Goal: Check status: Check status

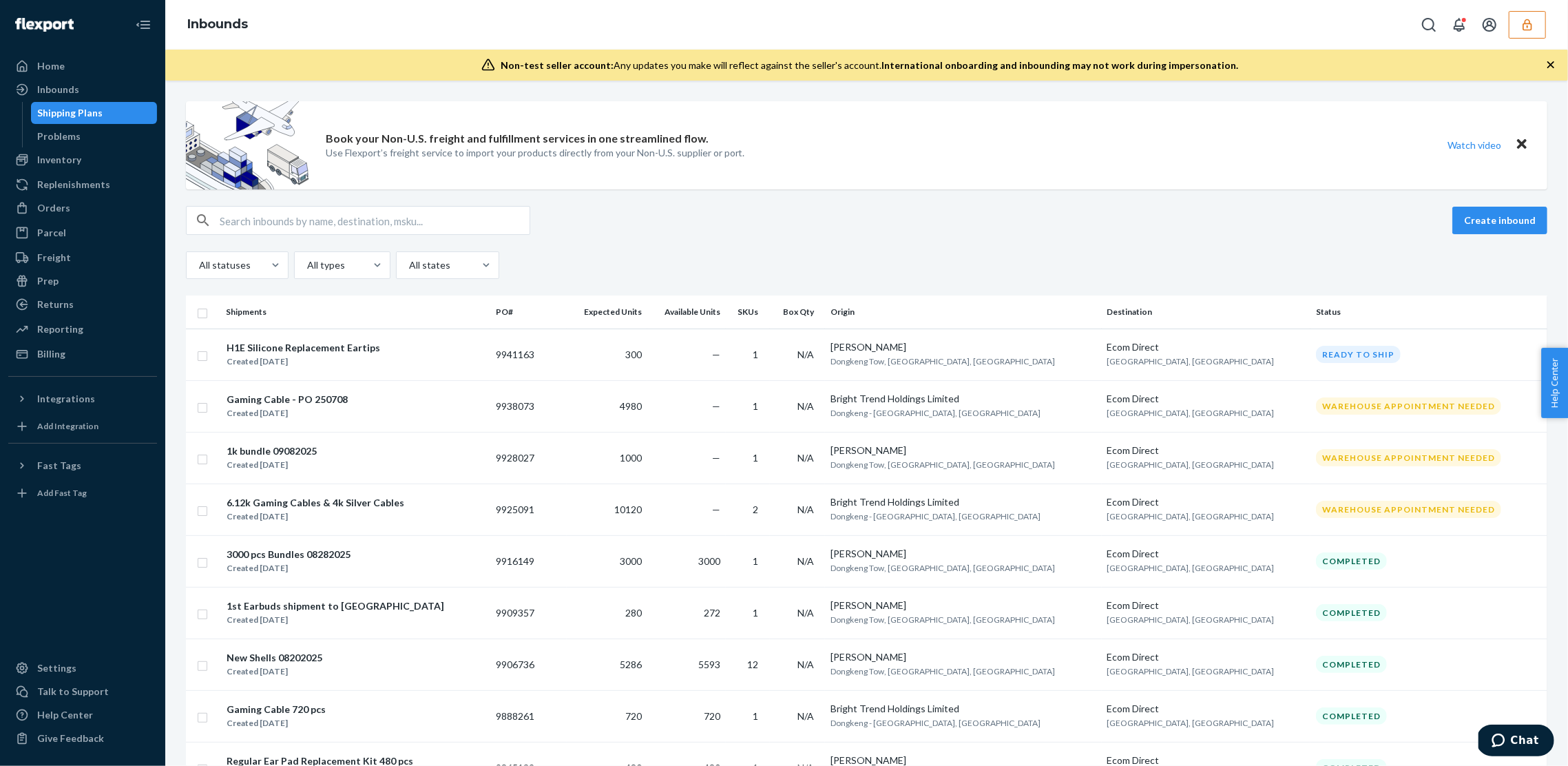
click at [1516, 17] on button "button" at bounding box center [1527, 25] width 37 height 27
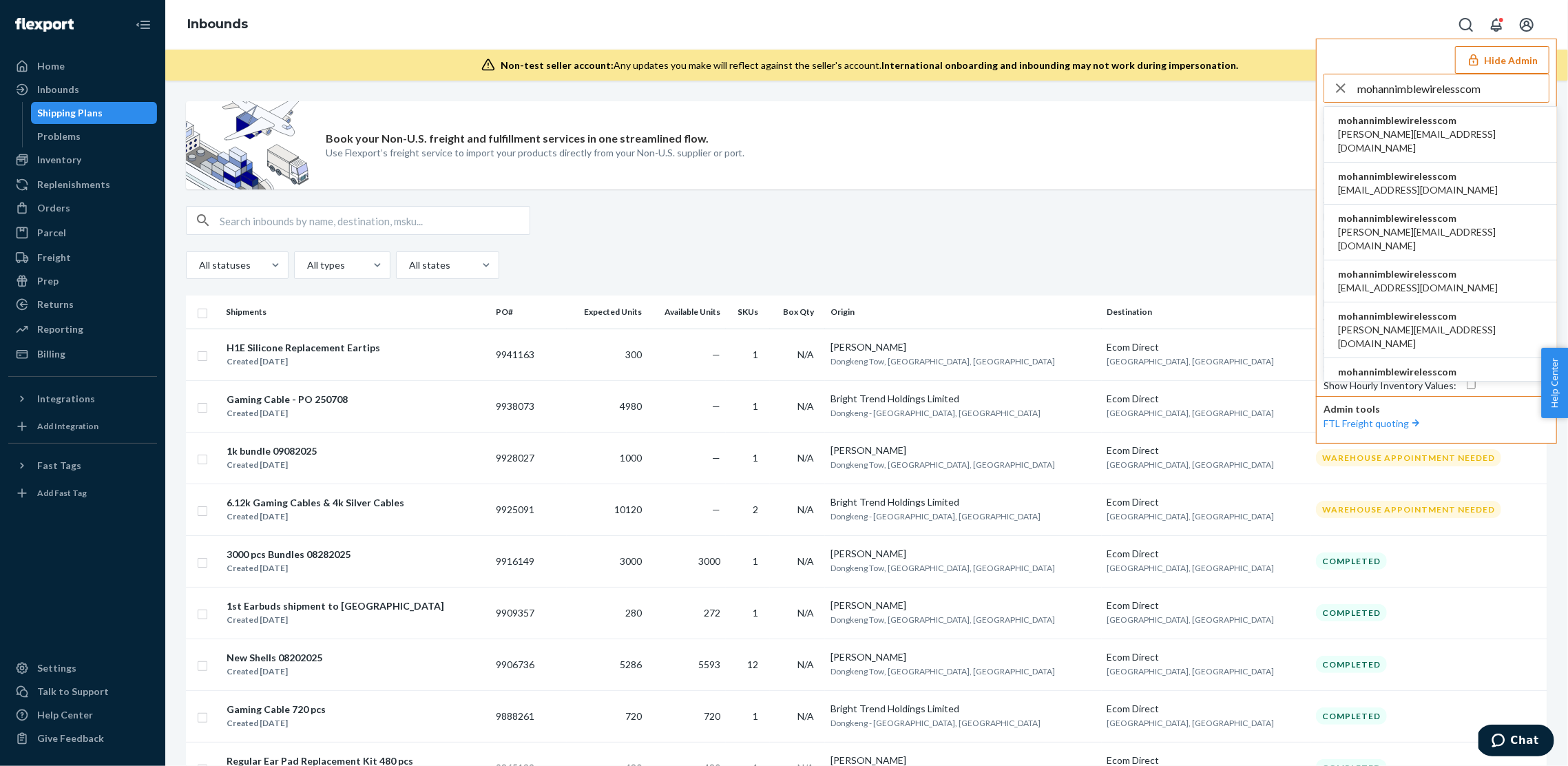
type input "mohannimblewirelesscom"
click at [1381, 129] on span "arnab@nimblewireless.com" at bounding box center [1440, 141] width 205 height 27
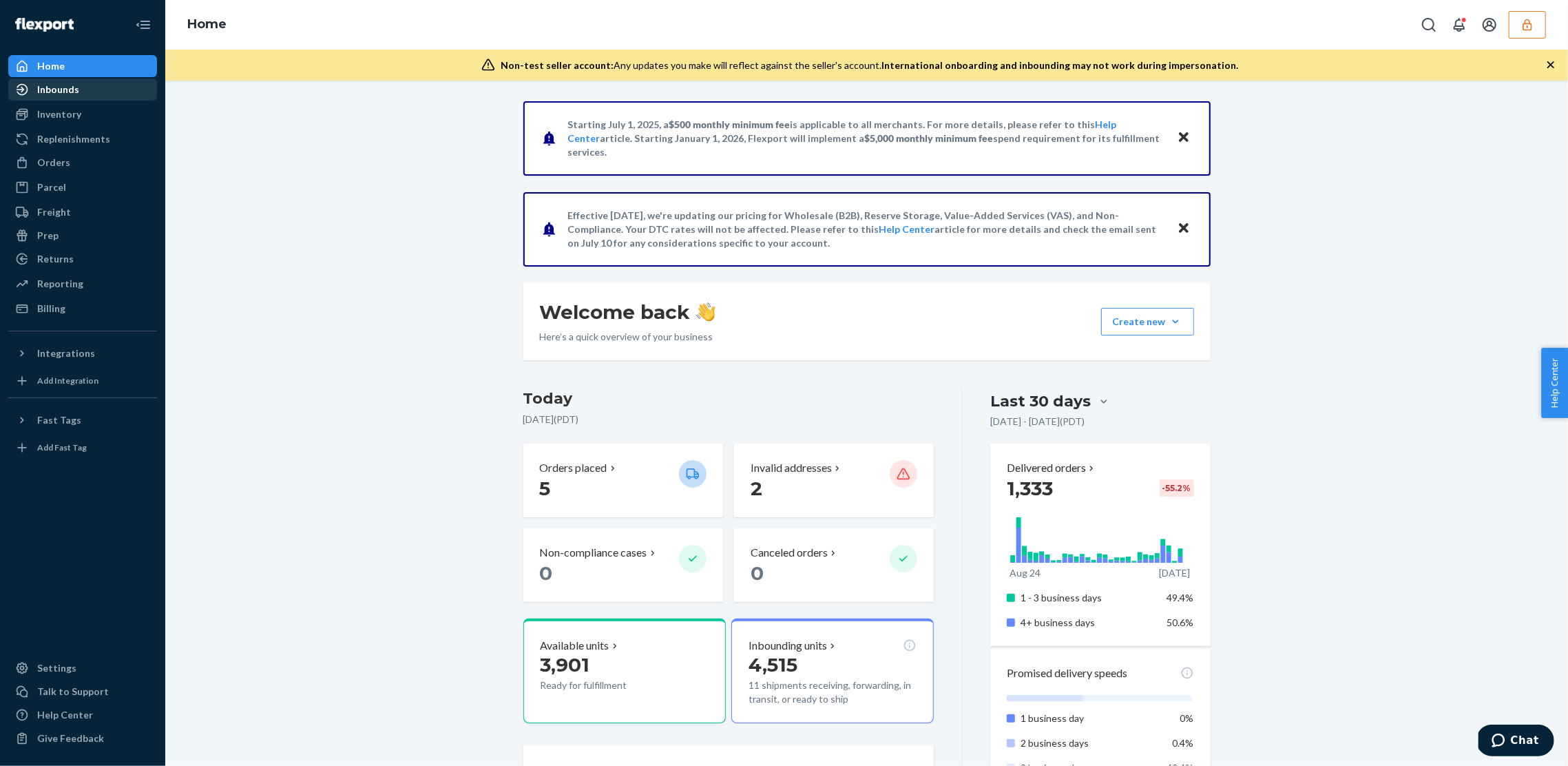
click at [98, 99] on link "Inbounds" at bounding box center [82, 89] width 148 height 22
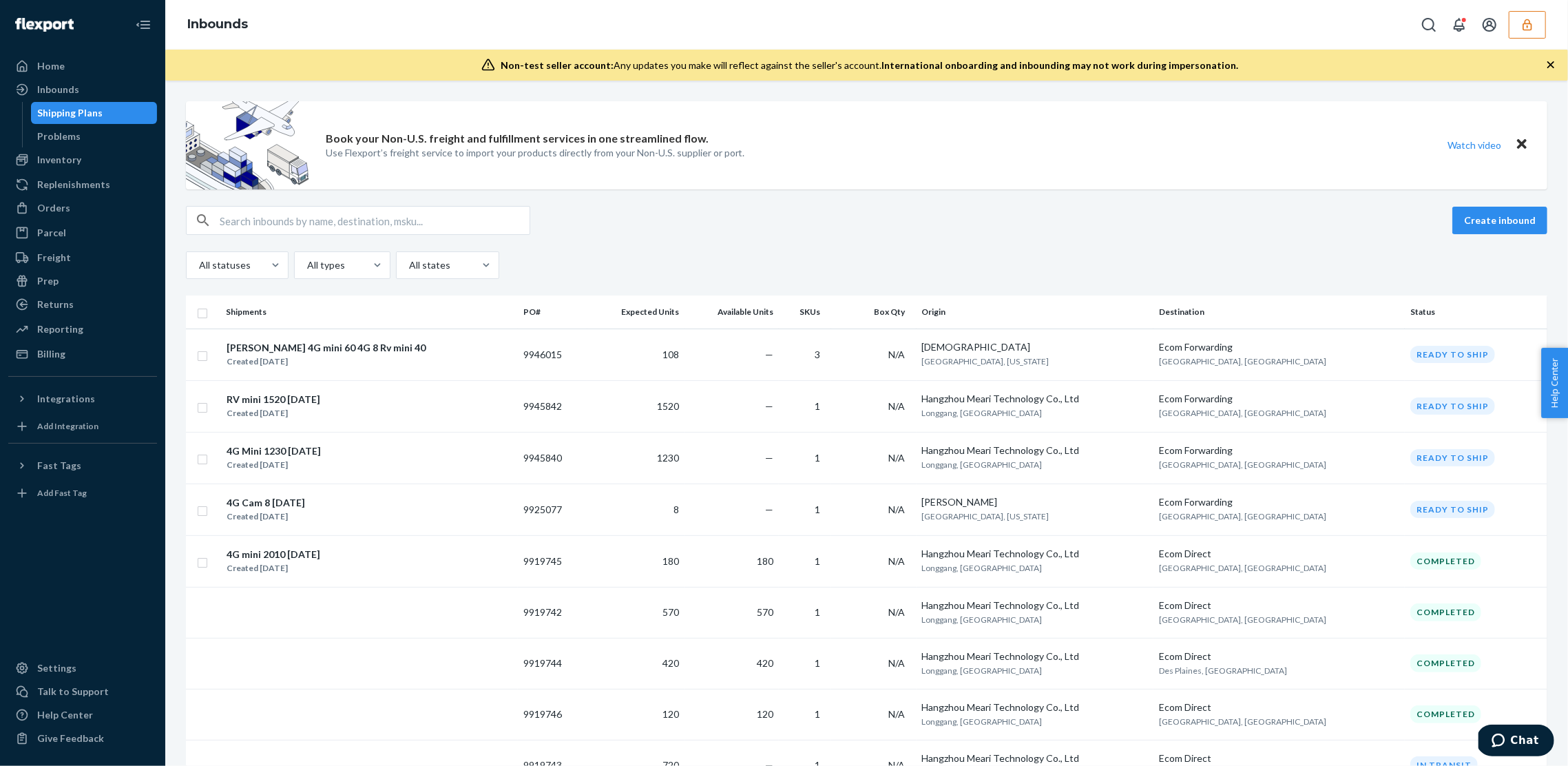
click at [1524, 29] on icon "button" at bounding box center [1526, 24] width 9 height 12
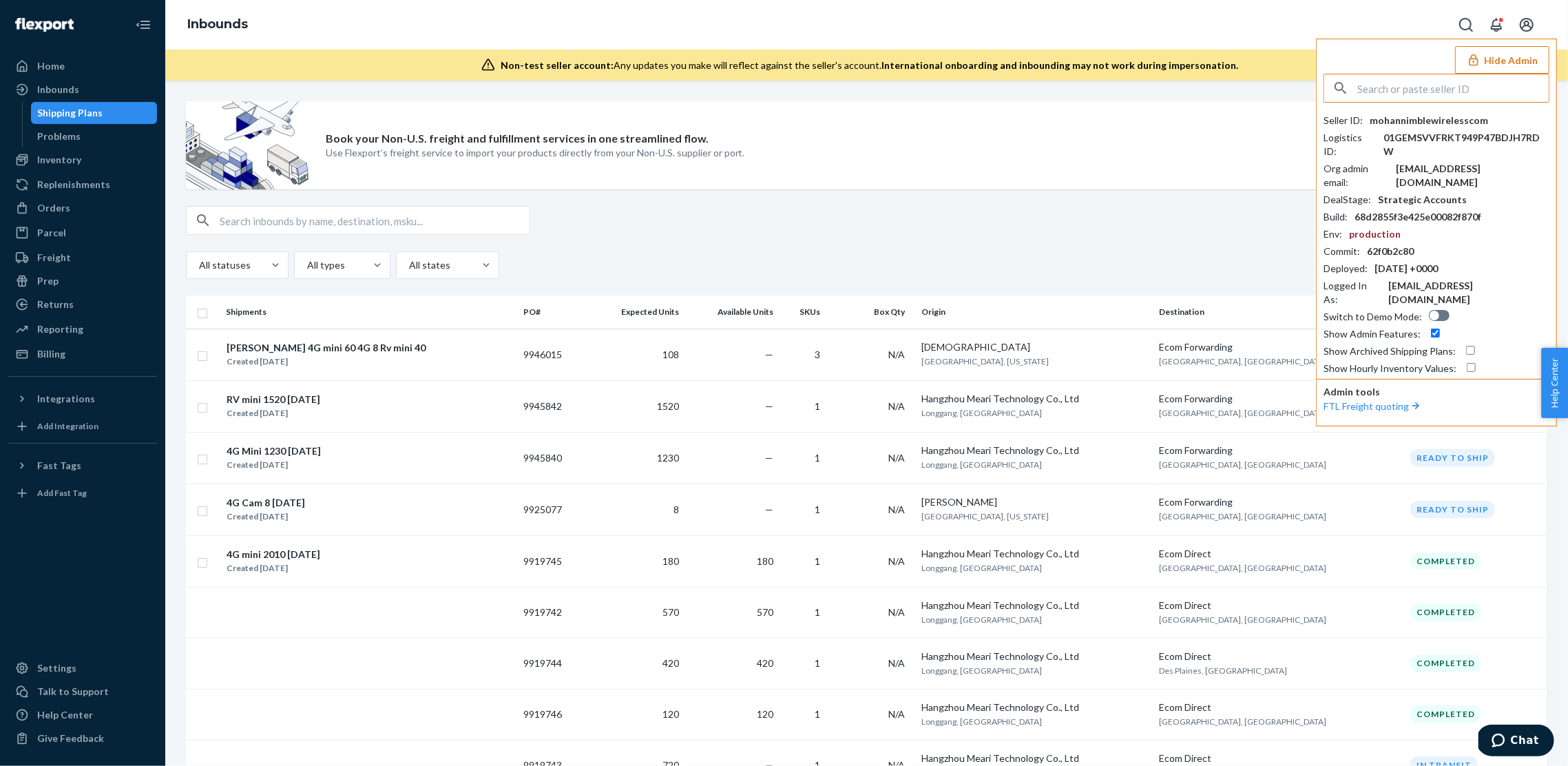
click at [1467, 344] on div at bounding box center [1468, 351] width 12 height 14
click at [1466, 346] on input "checkbox" at bounding box center [1470, 350] width 9 height 9
checkbox input "true"
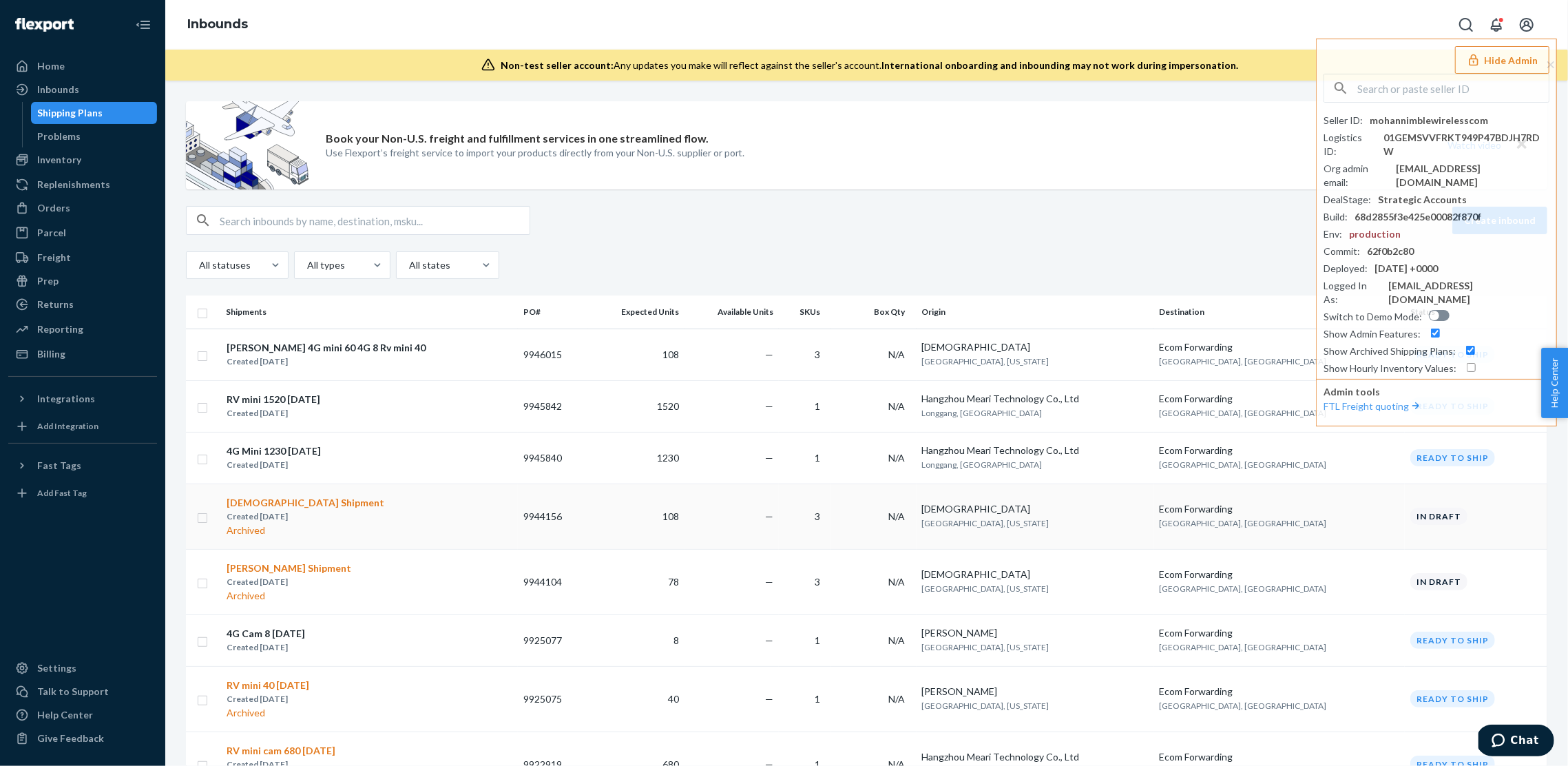
click at [412, 512] on div "Vaishali Shipment Created Sep 22, 2025 Archived" at bounding box center [368, 516] width 286 height 43
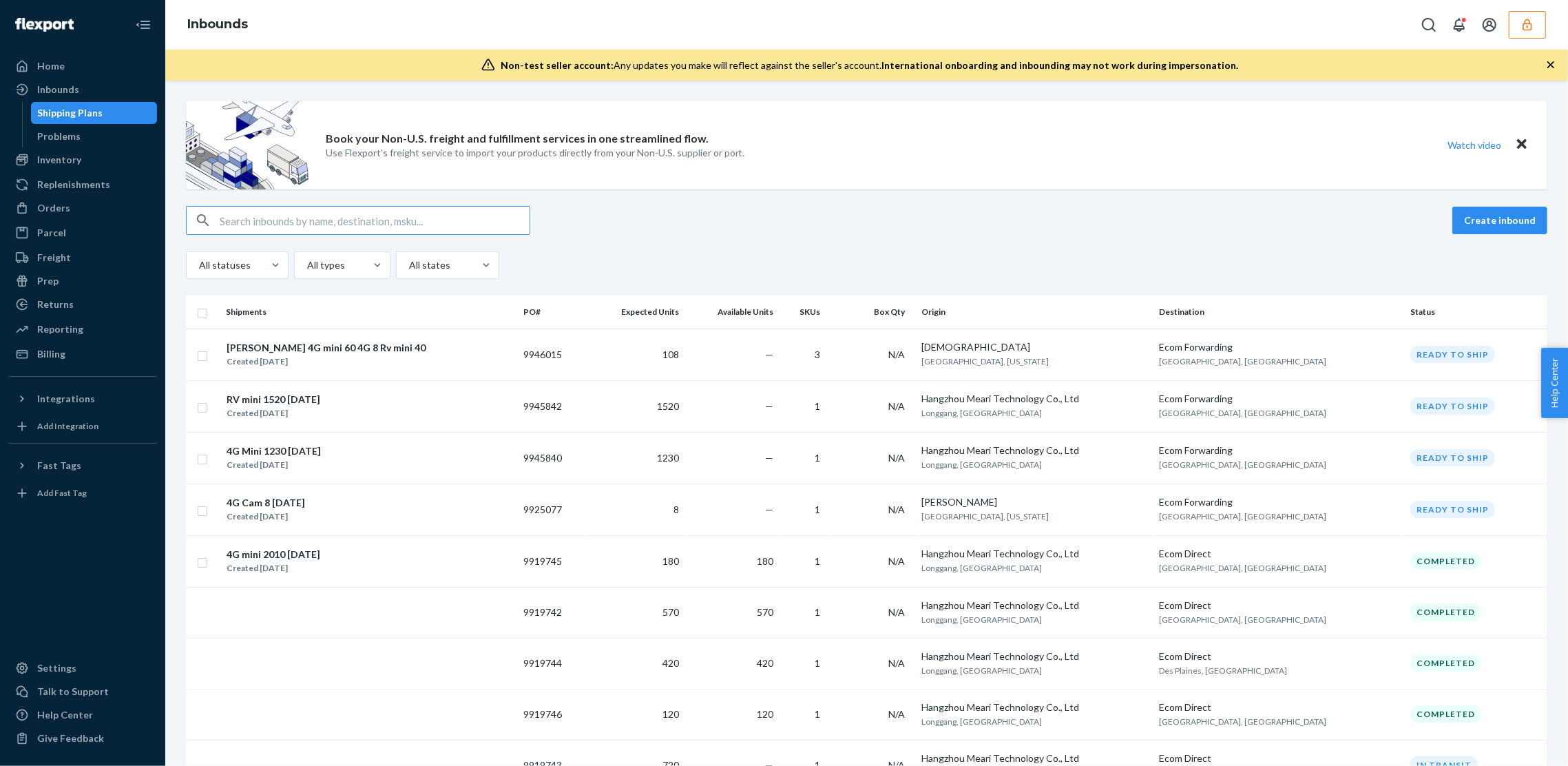
click at [1535, 33] on button "button" at bounding box center [1527, 25] width 37 height 27
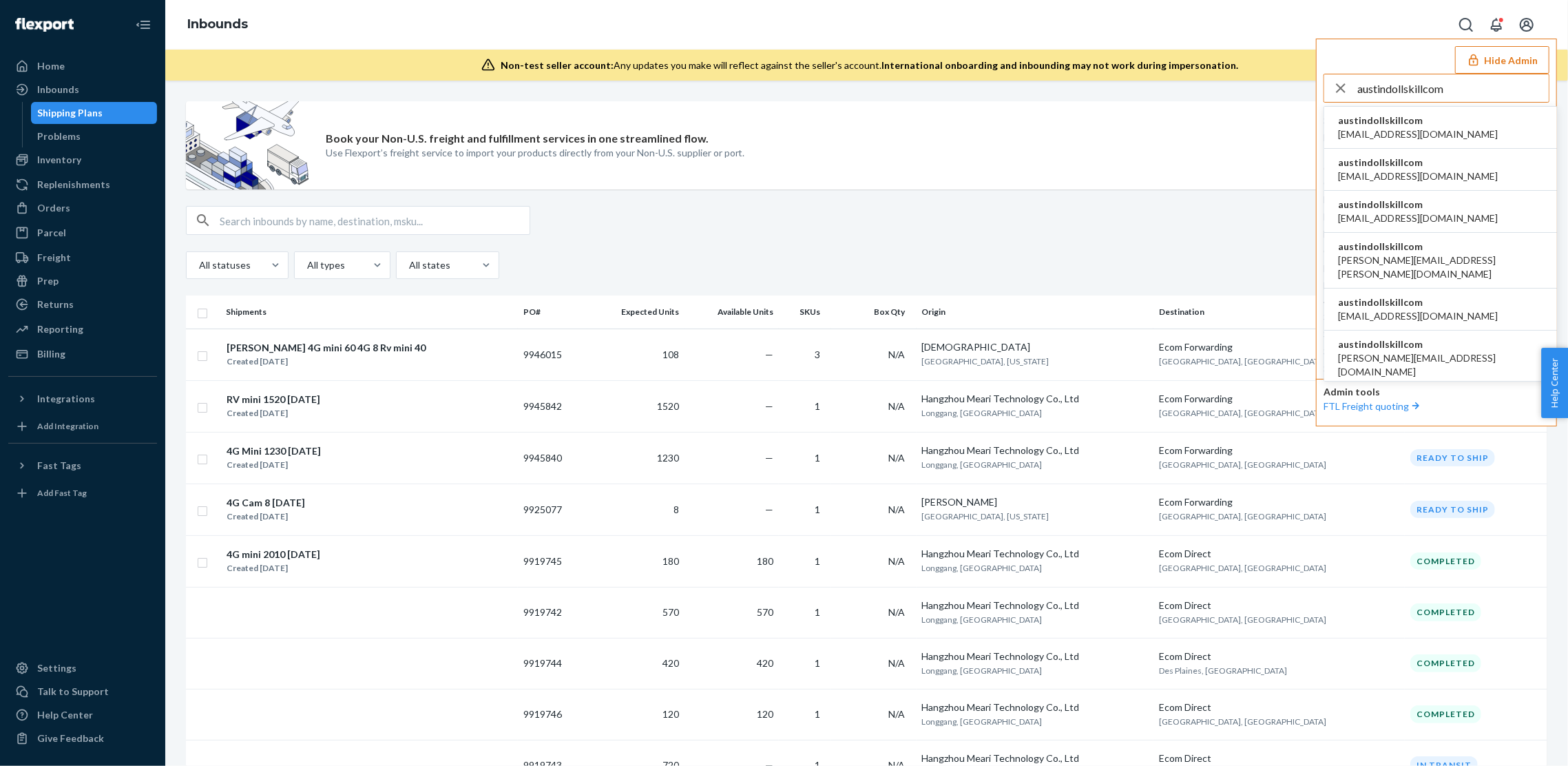
type input "austindollskillcom"
click at [1391, 143] on li "austindollskillcom alyssa@dollskill.com" at bounding box center [1440, 127] width 233 height 42
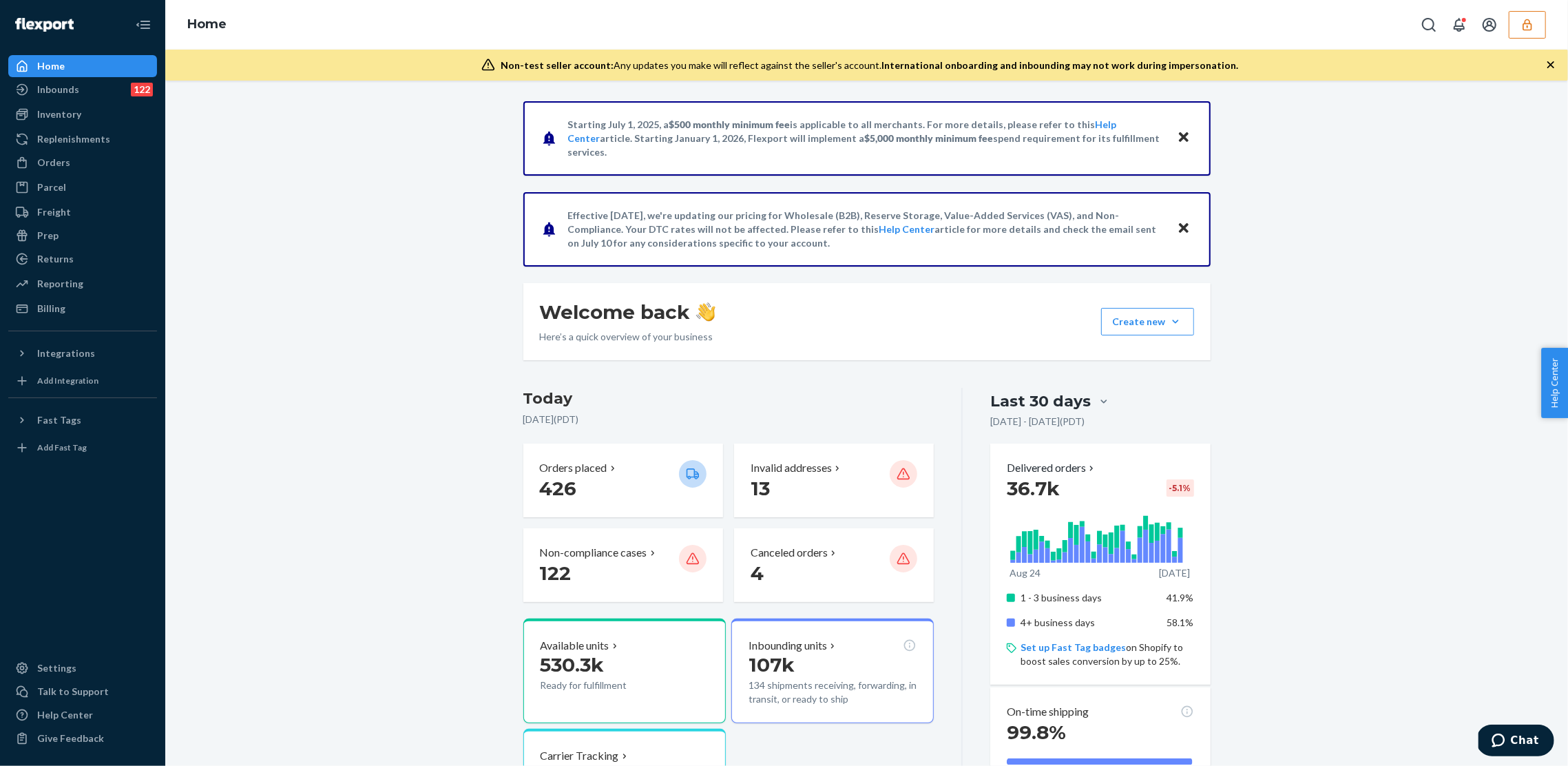
click at [106, 102] on ul "Home Inbounds 122 Shipping Plans Problems 122 Inventory Products Replenishments…" at bounding box center [82, 187] width 148 height 264
click at [103, 92] on div "Inbounds 122" at bounding box center [82, 90] width 146 height 19
